Goal: Information Seeking & Learning: Find specific fact

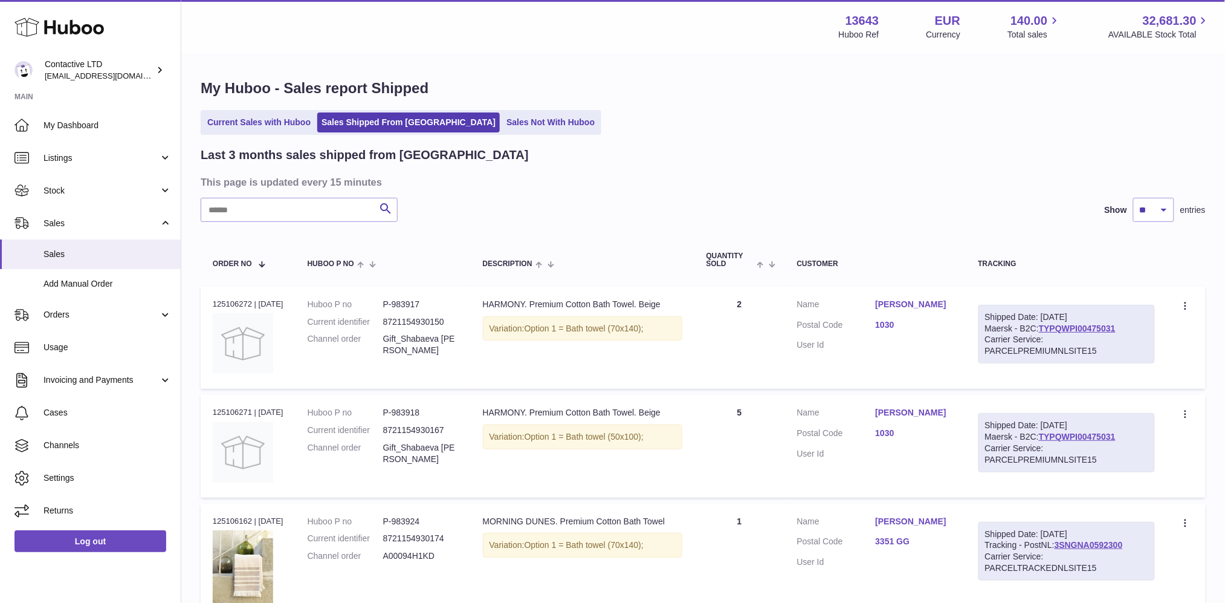
click at [991, 334] on div "Carrier Service: PARCELPREMIUMNLSITE15" at bounding box center [1066, 345] width 163 height 23
click at [1095, 331] on link "TYPQWPI00475031" at bounding box center [1077, 328] width 77 height 10
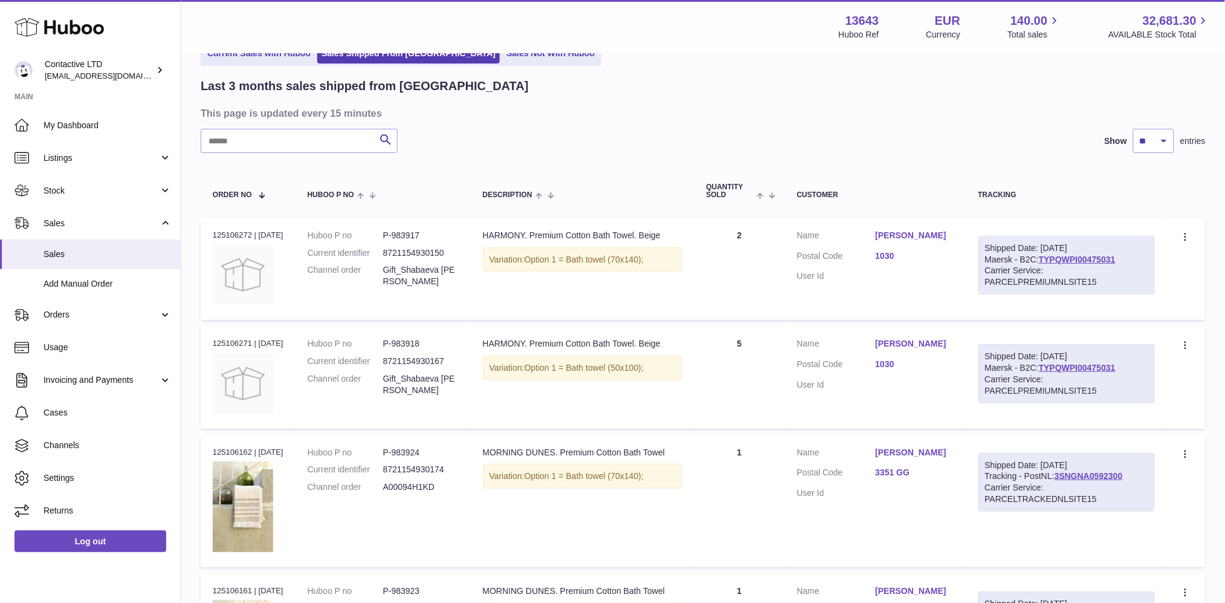
scroll to position [85, 0]
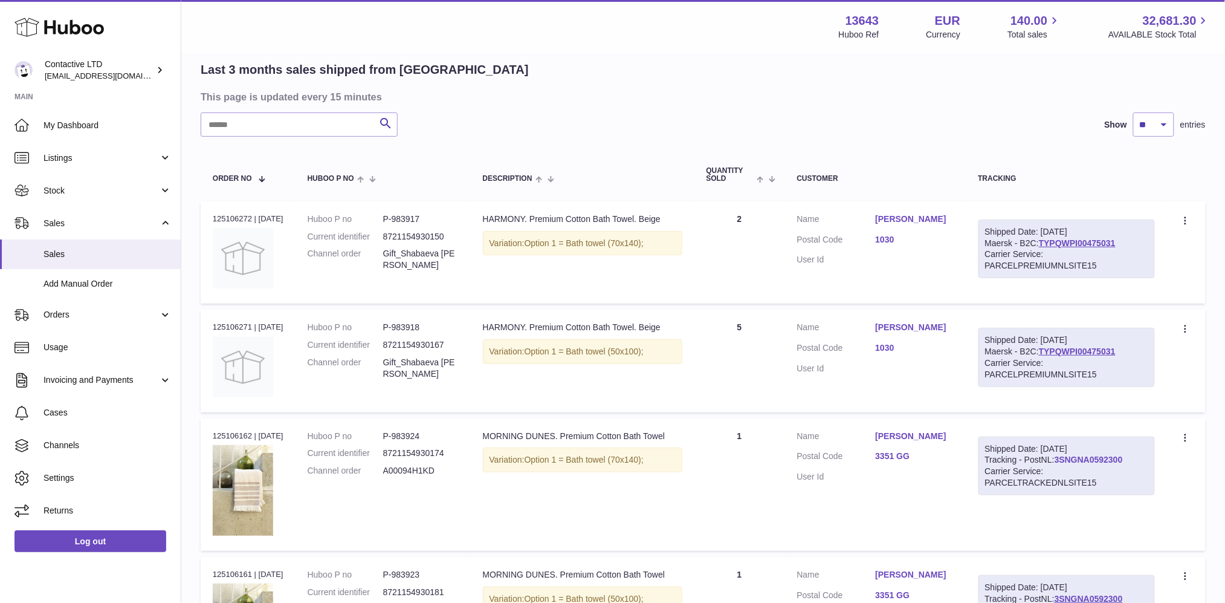
click at [1098, 455] on link "3SNGNA0592300" at bounding box center [1089, 460] width 68 height 10
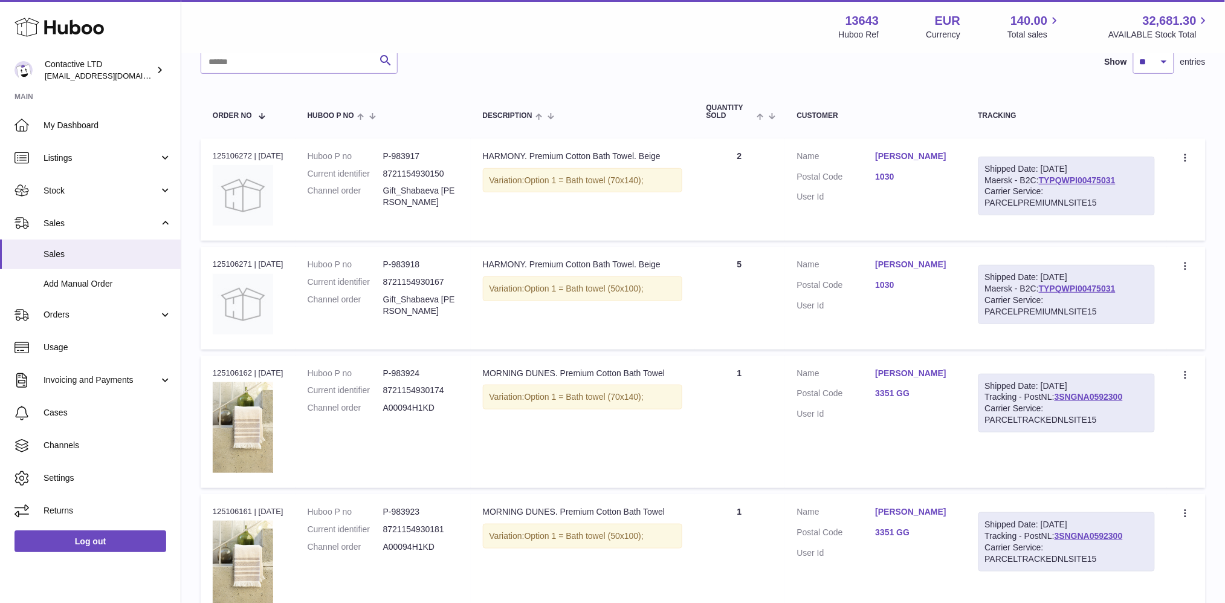
scroll to position [150, 0]
drag, startPoint x: 1138, startPoint y: 392, endPoint x: 1065, endPoint y: 395, distance: 72.6
click at [1065, 395] on div "Shipped Date: [DATE] Tracking - PostNL: 3SNGNA0592300 Carrier Service: PARCELTR…" at bounding box center [1067, 401] width 177 height 59
click at [1065, 395] on link "3SNGNA0592300" at bounding box center [1089, 395] width 68 height 10
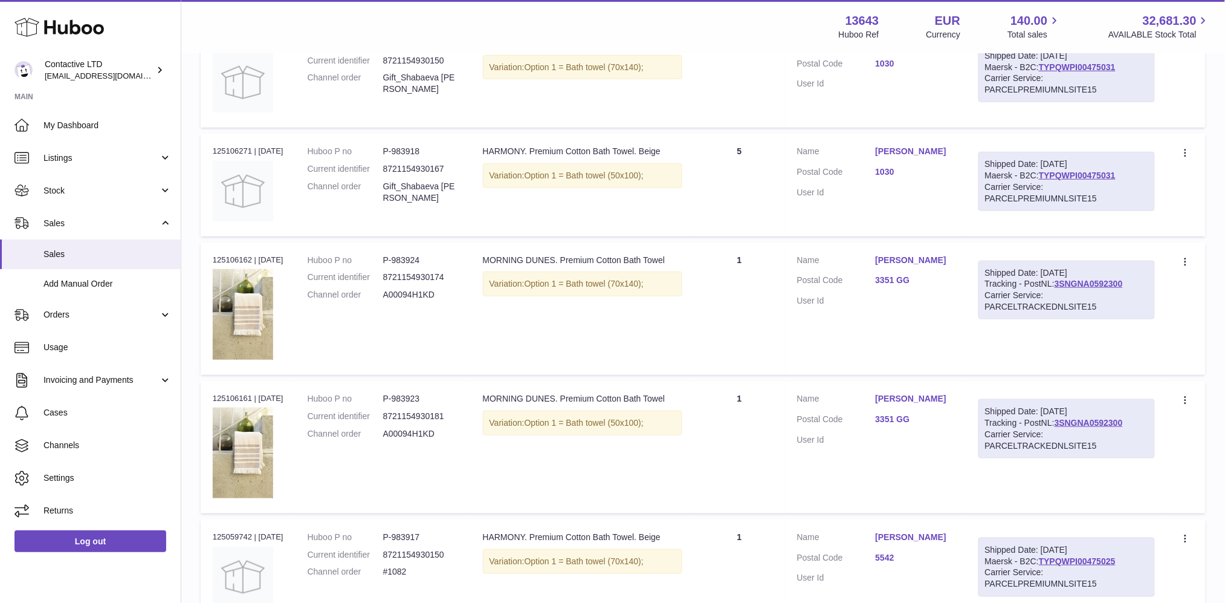
scroll to position [263, 0]
copy link "3SNGNA0592300"
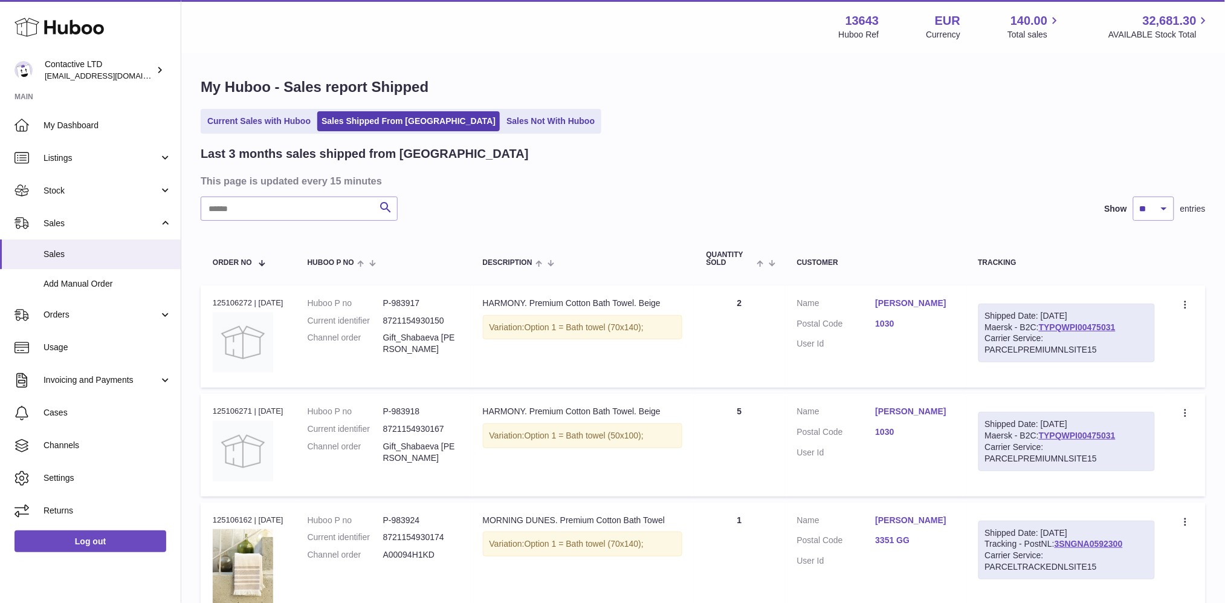
scroll to position [0, 0]
click at [1116, 435] on link "TYPQWPI00475031" at bounding box center [1077, 437] width 77 height 10
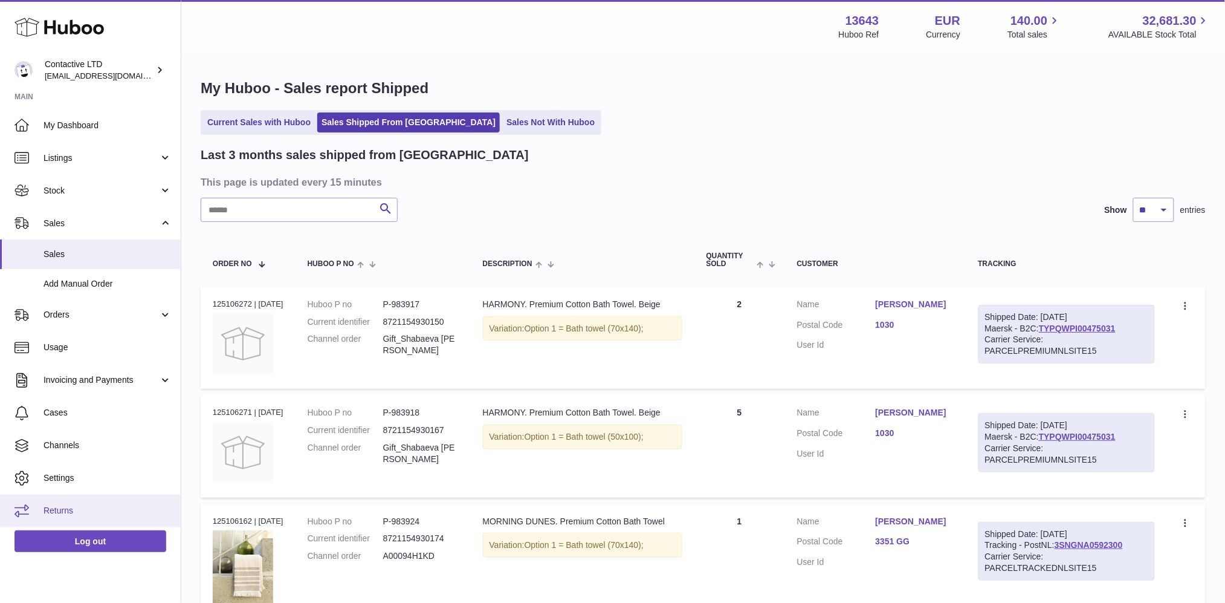
click at [94, 498] on link "Returns" at bounding box center [90, 511] width 181 height 33
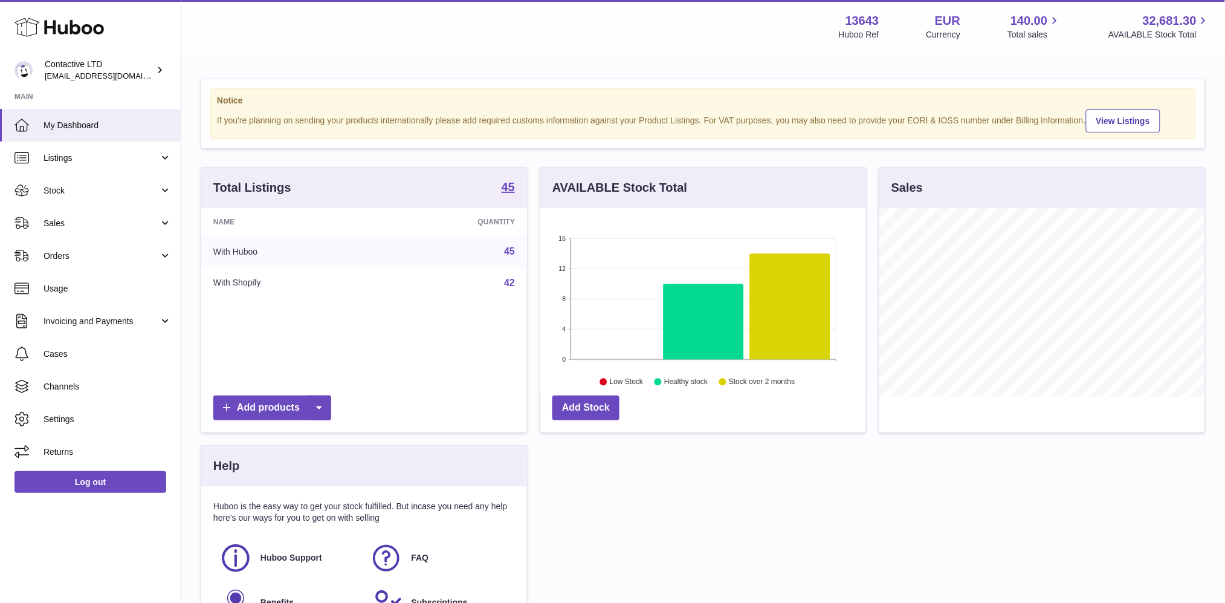
scroll to position [188, 326]
click at [102, 441] on link "Returns" at bounding box center [90, 451] width 181 height 33
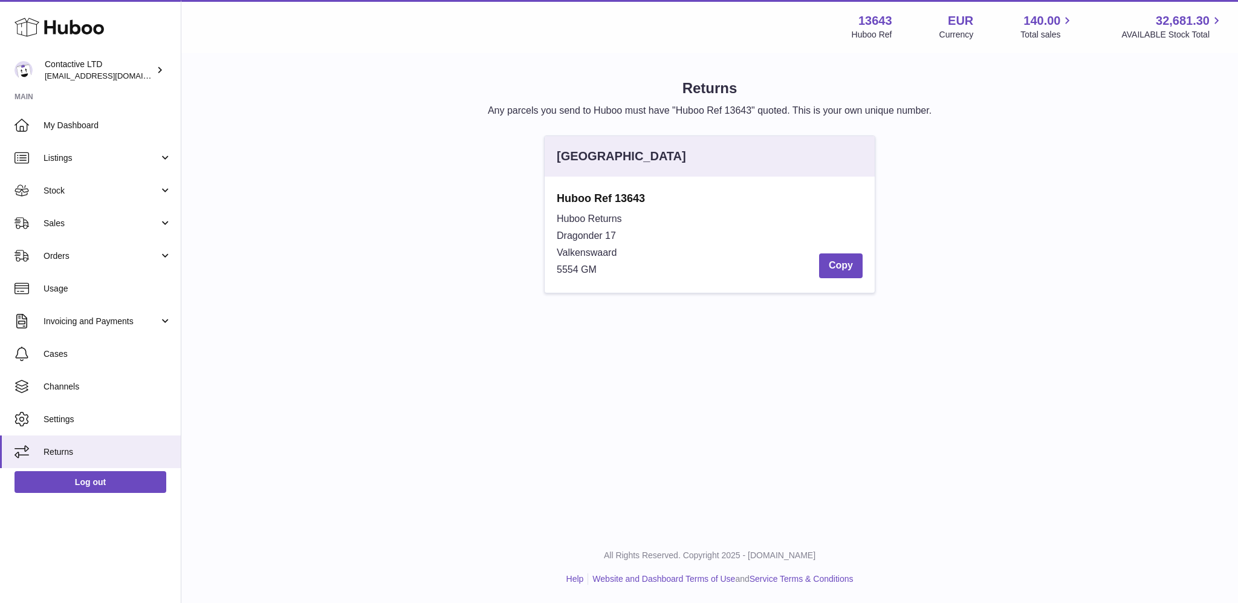
click at [605, 249] on span "Valkenswaard" at bounding box center [587, 252] width 60 height 10
drag, startPoint x: 599, startPoint y: 267, endPoint x: 539, endPoint y: 271, distance: 59.4
click at [539, 271] on div "Netherlands Huboo Ref 13643 Huboo Returns Dragonder 17 Valkenswaard 5554 GM Copy" at bounding box center [709, 220] width 343 height 170
copy span "5554 GM"
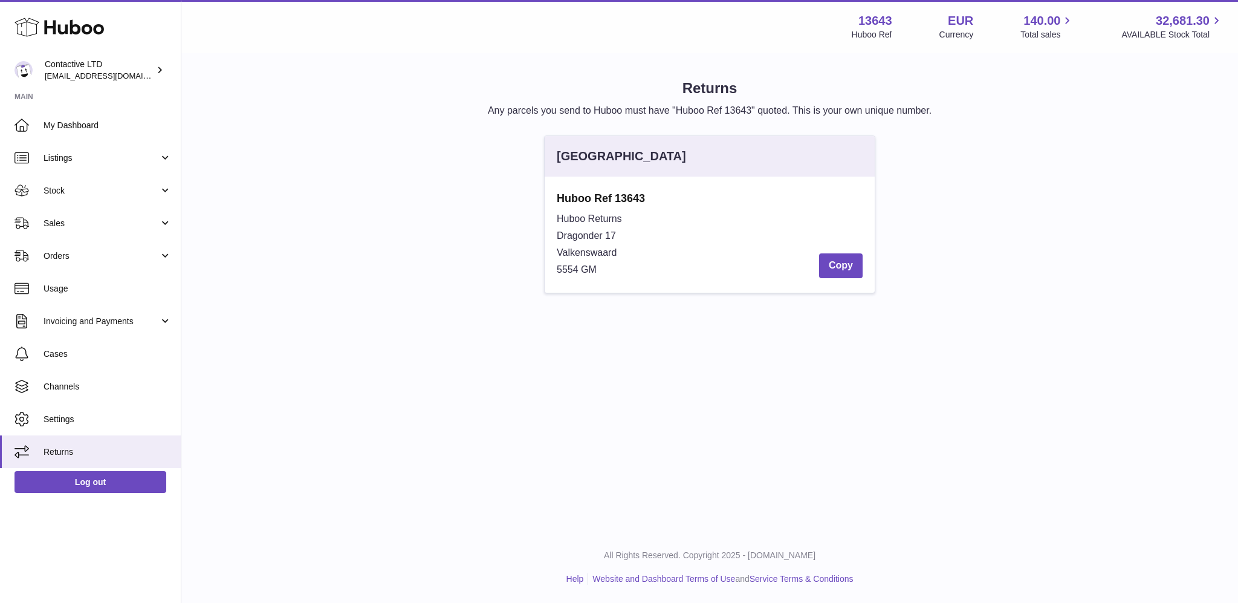
copy span "5554 GM"
click at [606, 268] on div "Huboo Returns Dragonder 17 Valkenswaard 5554 GM Copy" at bounding box center [710, 244] width 306 height 68
drag, startPoint x: 606, startPoint y: 268, endPoint x: 557, endPoint y: 257, distance: 50.3
click at [557, 257] on div "Huboo Returns Dragonder 17 Valkenswaard 5554 GM Copy" at bounding box center [710, 244] width 306 height 68
